Goal: Find specific page/section

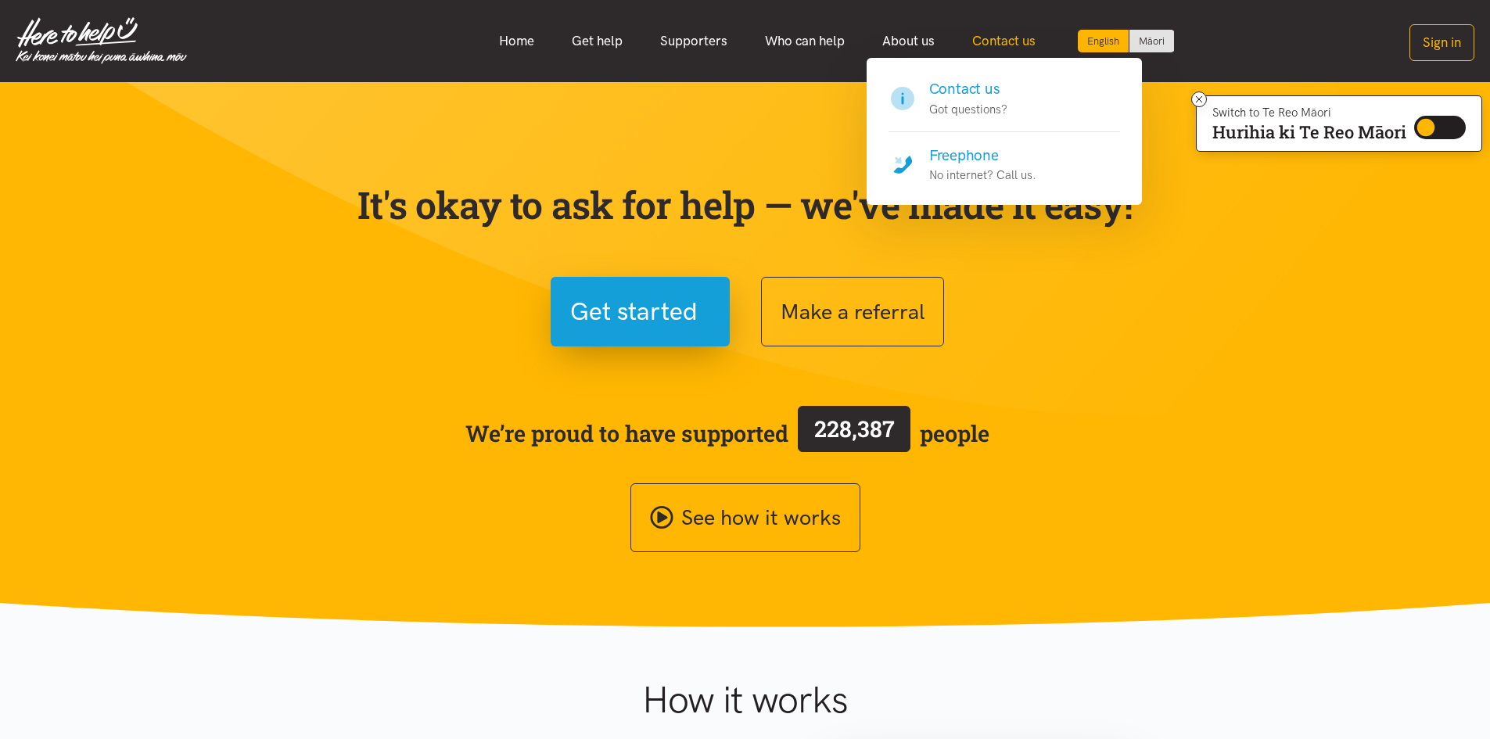
click at [1003, 39] on link "Contact us" at bounding box center [1003, 41] width 101 height 34
click at [994, 39] on link "Contact us" at bounding box center [1003, 41] width 101 height 34
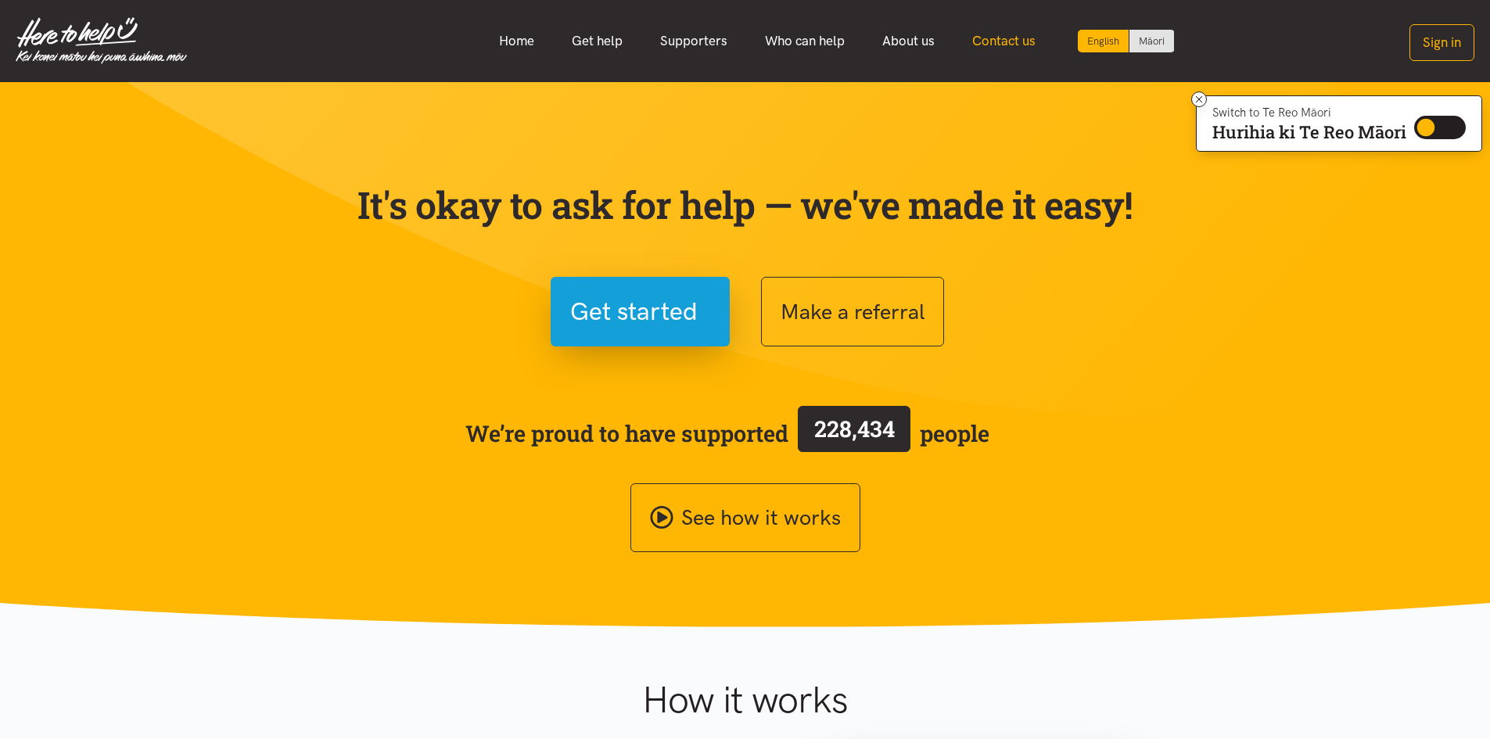
click at [995, 39] on link "Contact us" at bounding box center [1003, 41] width 101 height 34
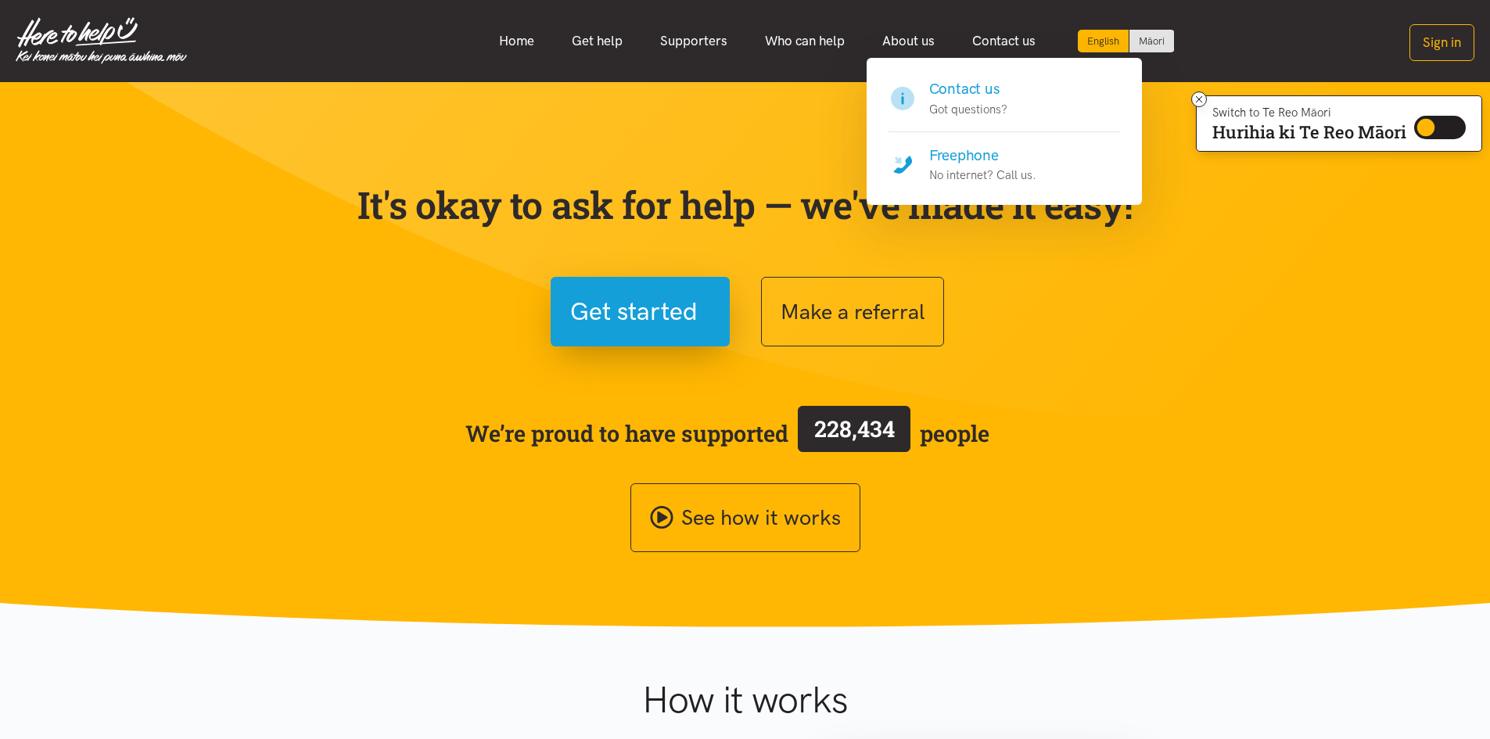
click at [954, 158] on h4 "Freephone" at bounding box center [982, 156] width 107 height 22
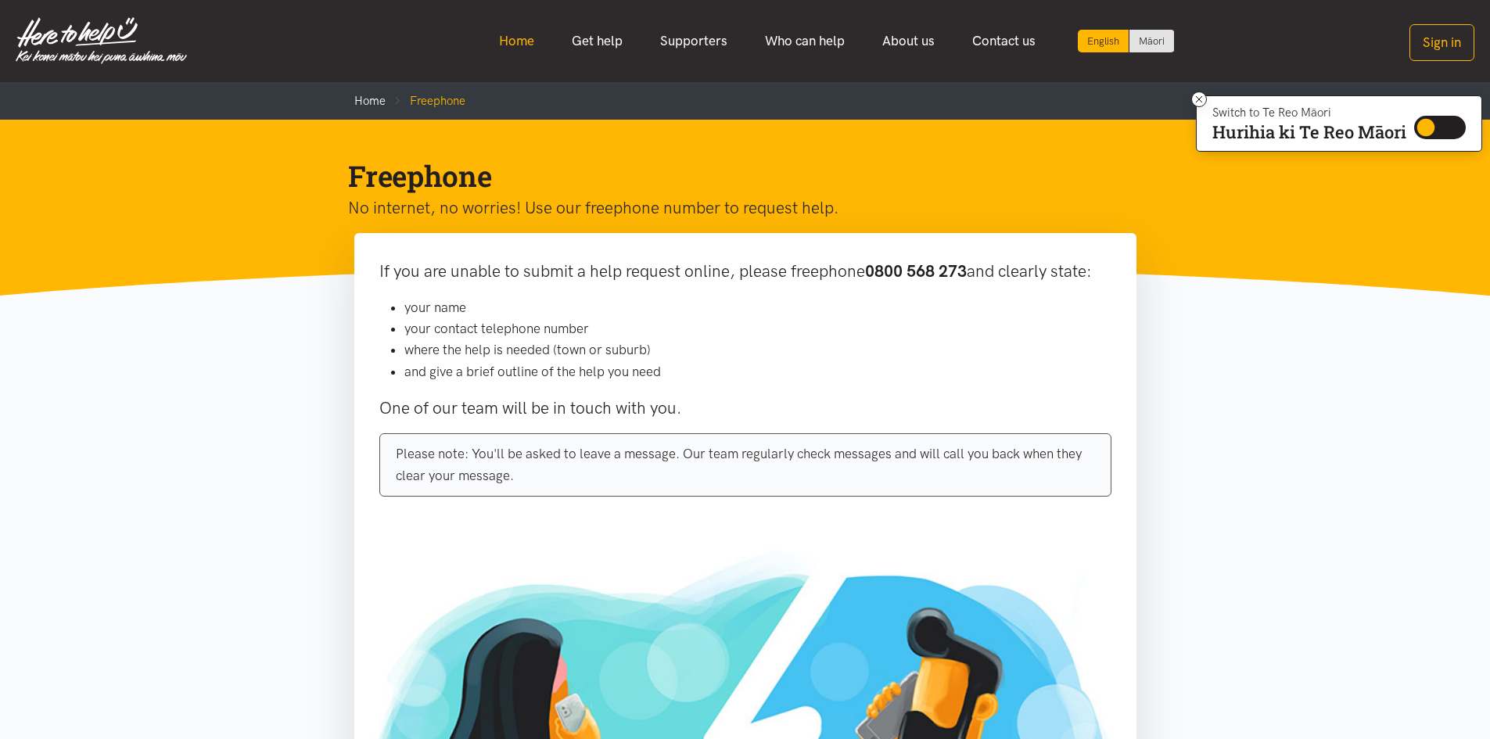
click at [522, 41] on link "Home" at bounding box center [516, 41] width 73 height 34
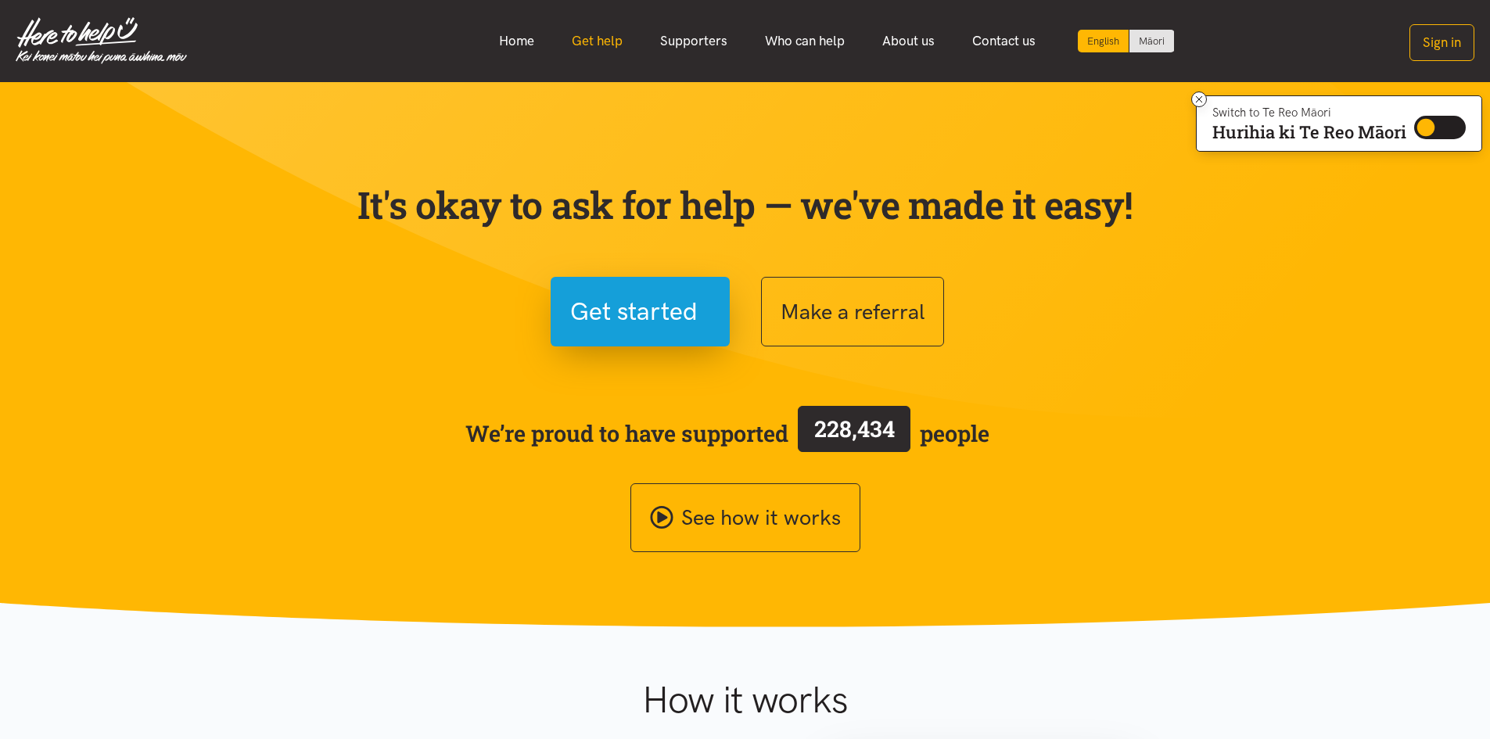
click at [597, 43] on link "Get help" at bounding box center [597, 41] width 88 height 34
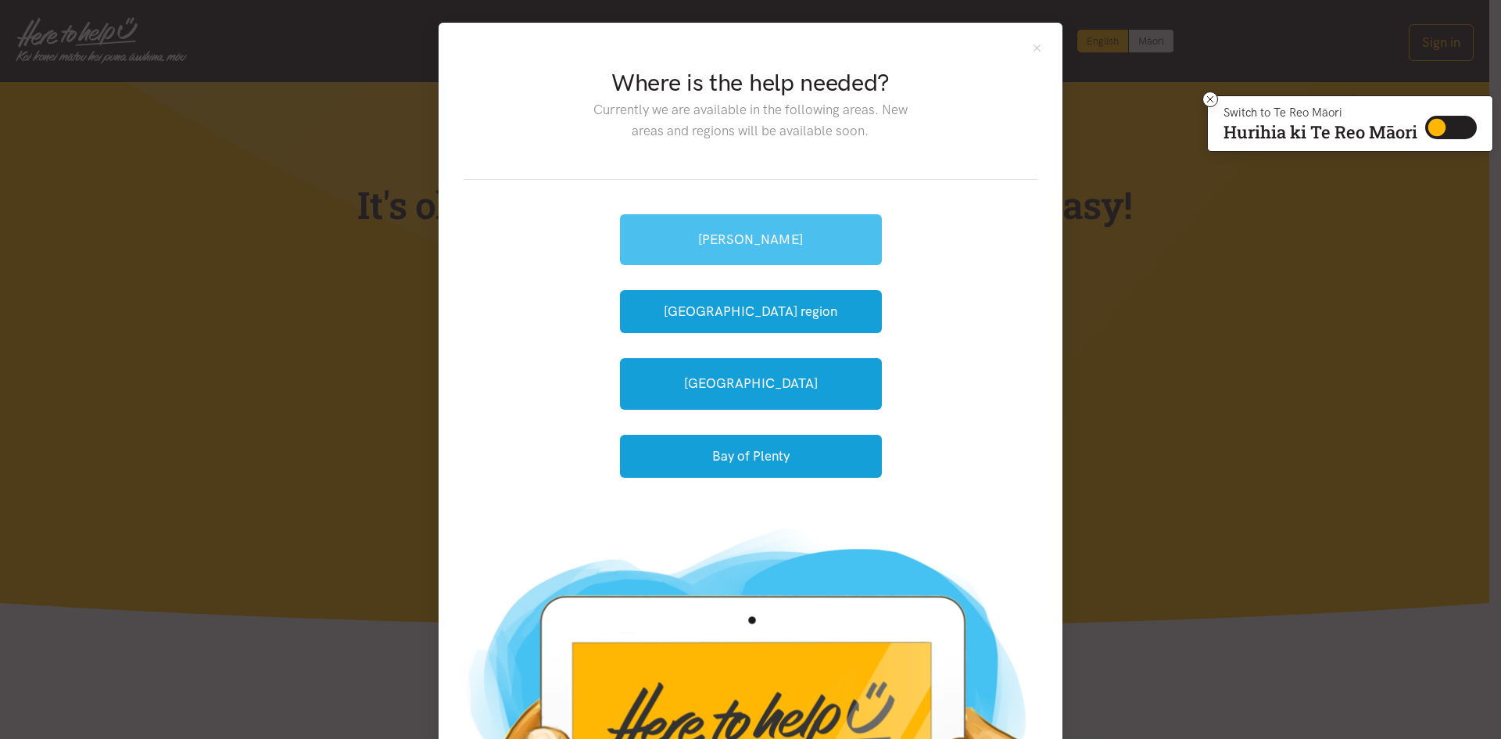
click at [741, 228] on link "[PERSON_NAME]" at bounding box center [751, 239] width 262 height 51
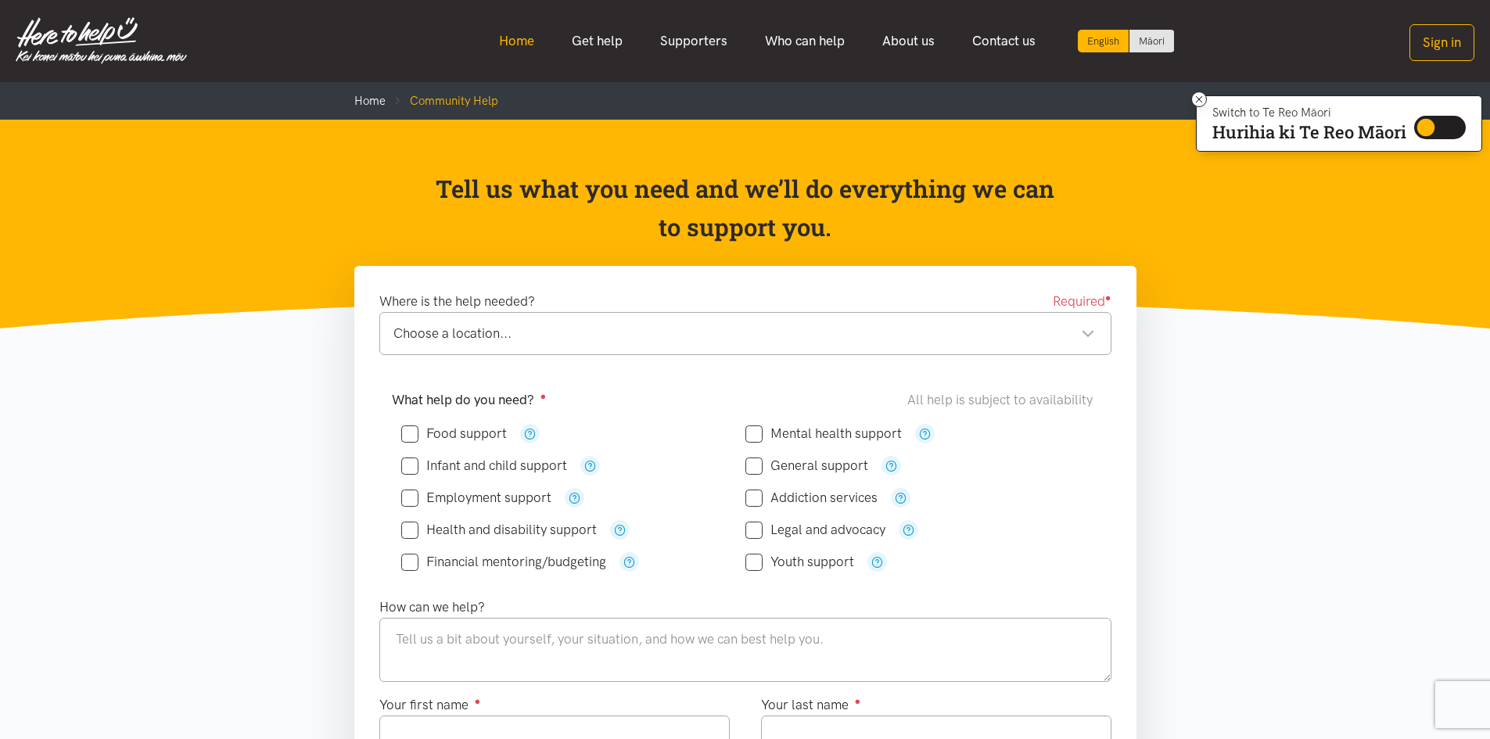
click at [518, 37] on link "Home" at bounding box center [516, 41] width 73 height 34
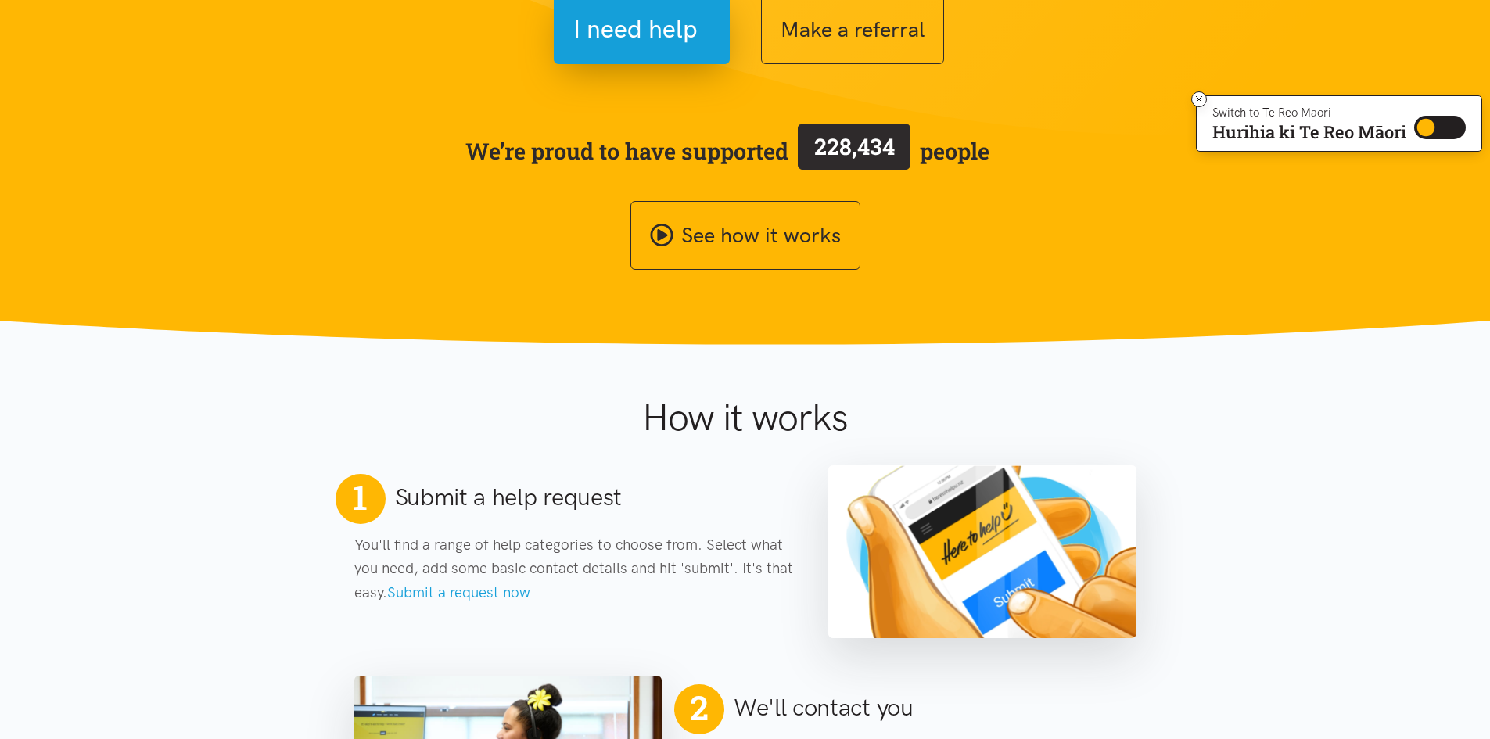
scroll to position [469, 0]
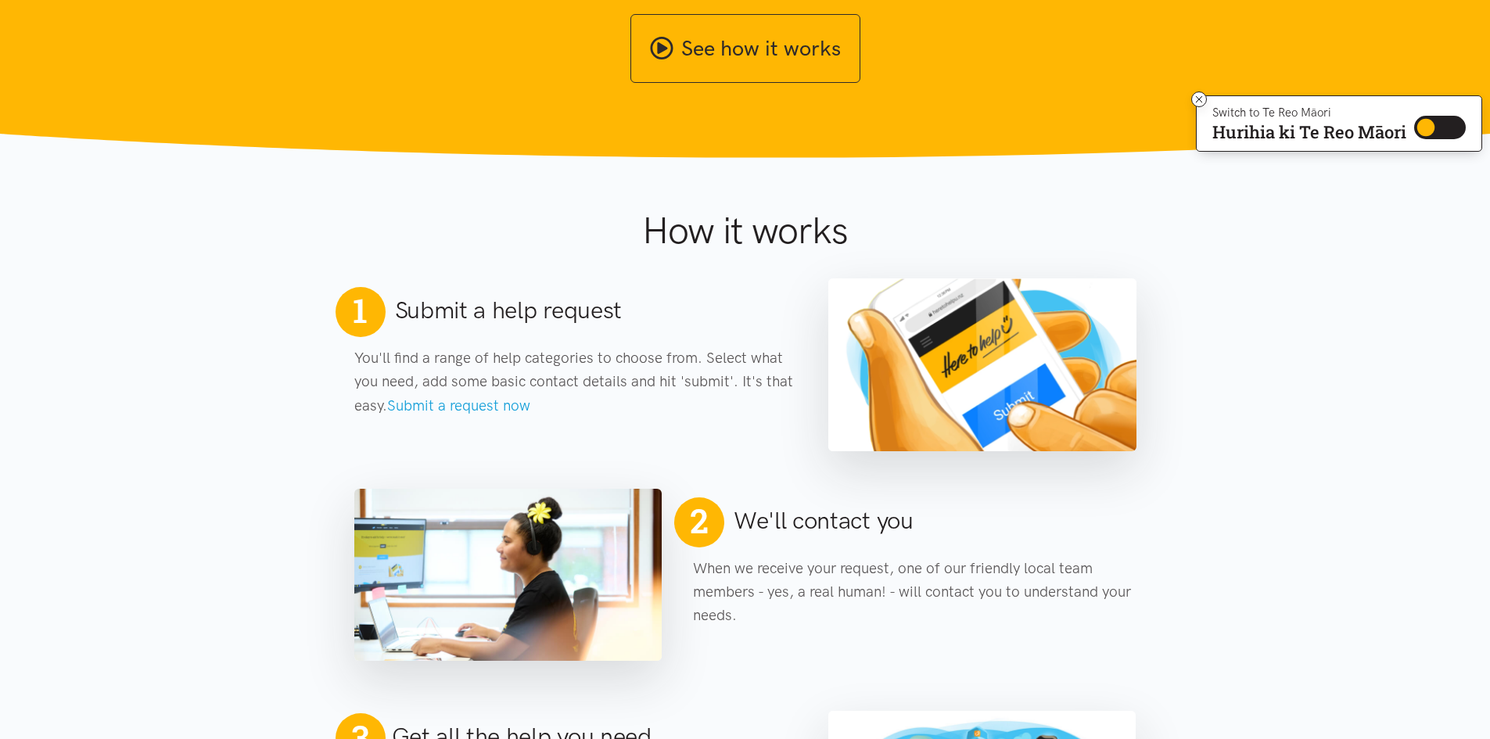
click at [478, 174] on div "How it works" at bounding box center [745, 217] width 542 height 95
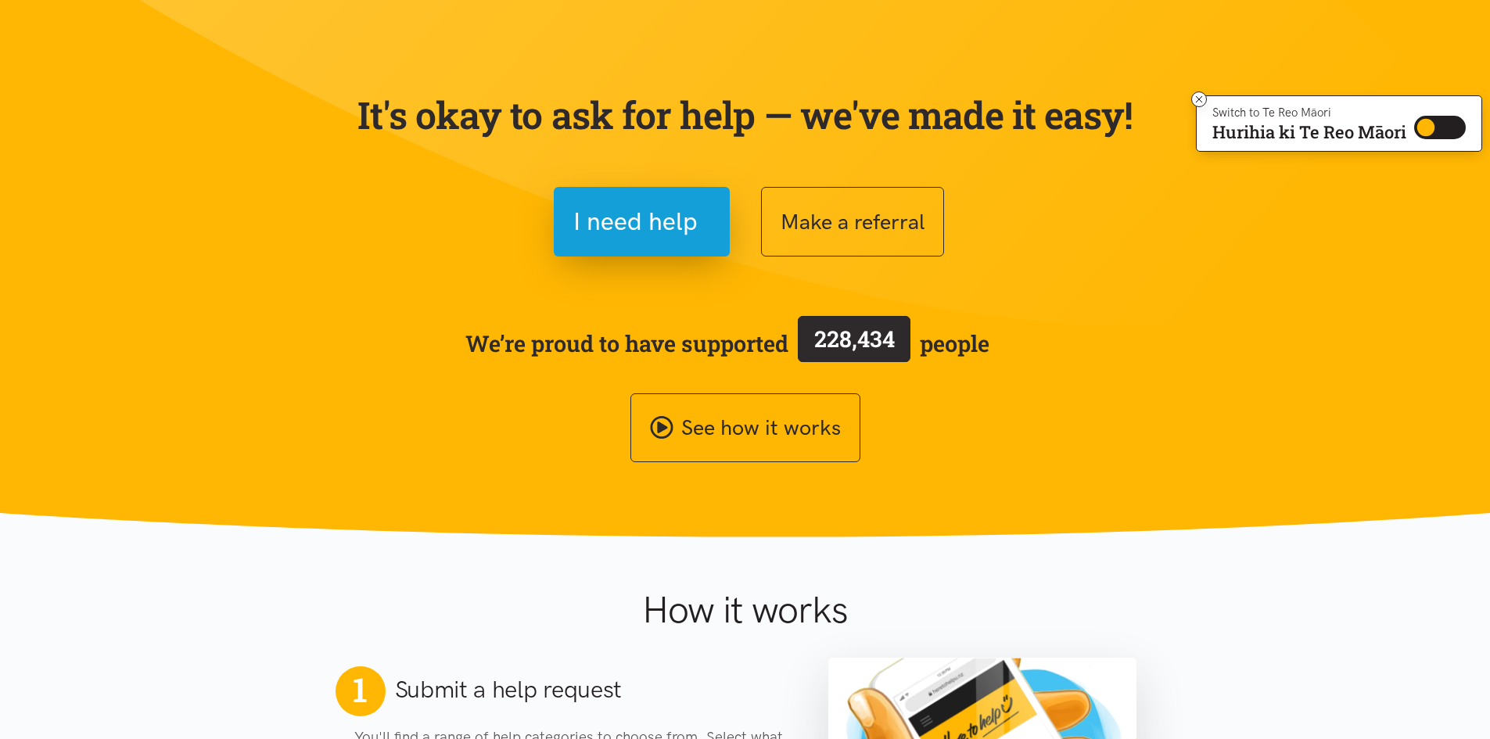
scroll to position [0, 0]
